Goal: Download file/media

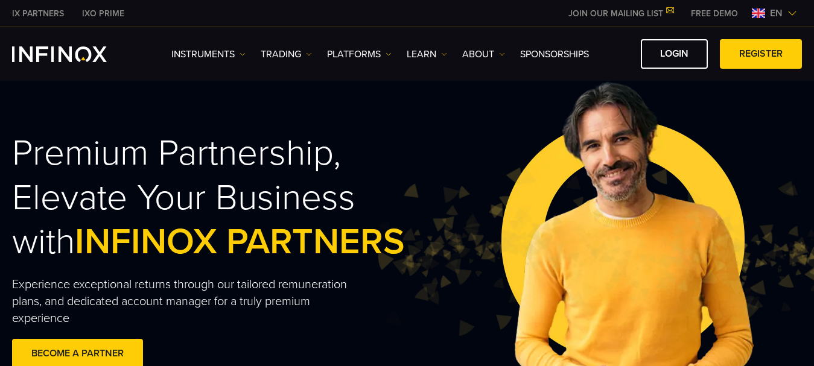
click at [784, 13] on span "en" at bounding box center [776, 13] width 22 height 14
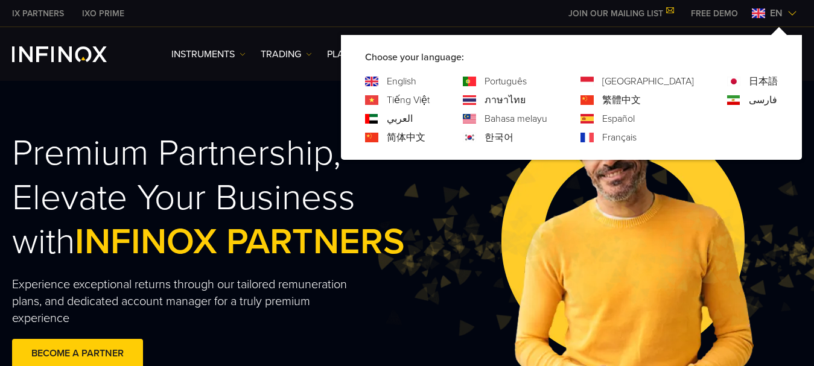
click at [413, 114] on link "العربي" at bounding box center [400, 119] width 26 height 14
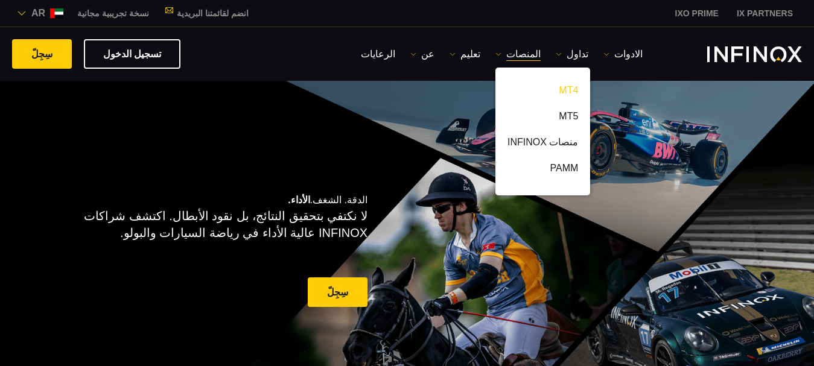
click at [574, 90] on link "MT4" at bounding box center [542, 93] width 95 height 26
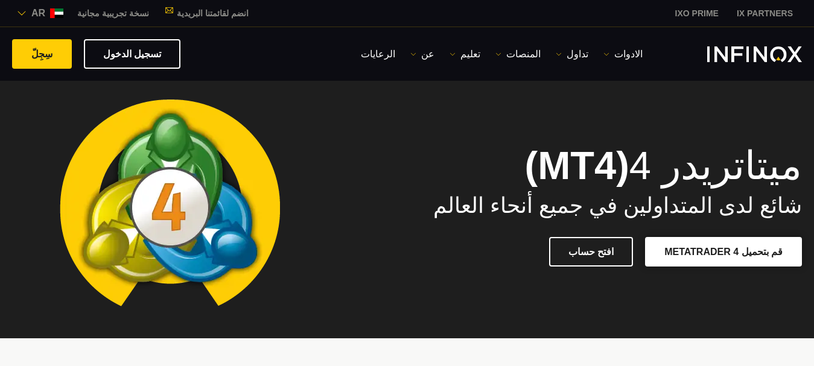
click at [728, 252] on link "قم بتحميل METATRADER 4" at bounding box center [723, 252] width 157 height 30
